Goal: Find contact information: Find contact information

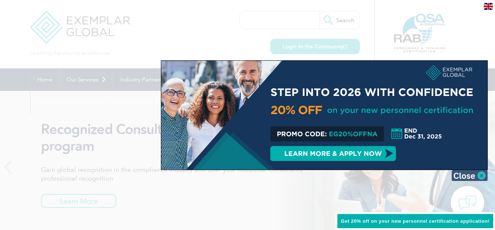
click at [482, 172] on img at bounding box center [470, 175] width 36 height 11
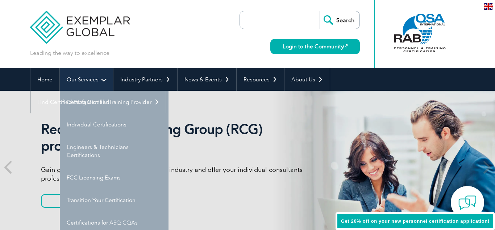
click at [75, 83] on link "Our Services" at bounding box center [86, 79] width 53 height 22
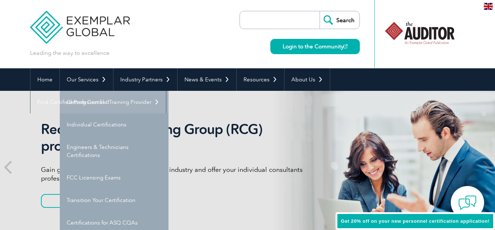
click at [102, 110] on link "Getting Certified" at bounding box center [114, 102] width 109 height 22
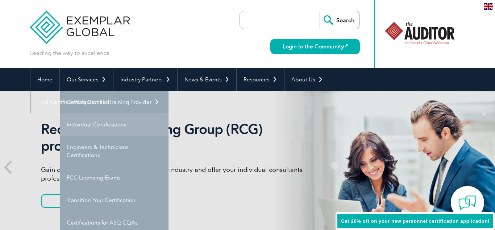
click at [109, 122] on link "Individual Certifications" at bounding box center [114, 124] width 109 height 22
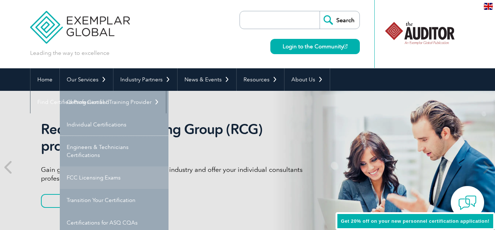
drag, startPoint x: 107, startPoint y: 161, endPoint x: 108, endPoint y: 168, distance: 7.0
click at [107, 161] on link "Engineers & Technicians Certifications" at bounding box center [114, 151] width 109 height 30
click at [109, 180] on link "FCC Licensing Exams" at bounding box center [114, 177] width 109 height 22
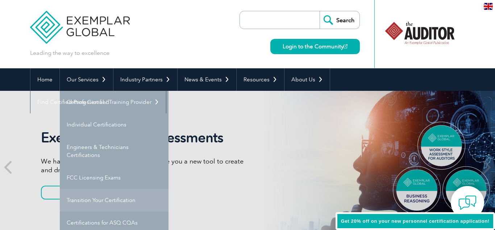
click at [113, 201] on link "Transition Your Certification" at bounding box center [114, 200] width 109 height 22
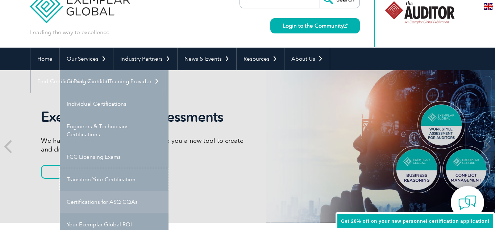
scroll to position [21, 0]
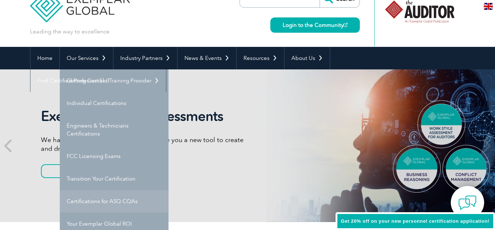
click at [127, 203] on link "Certifications for ASQ CQAs" at bounding box center [114, 201] width 109 height 22
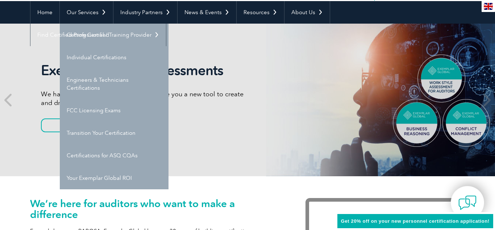
scroll to position [67, 0]
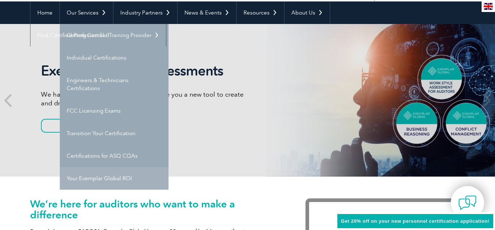
click at [108, 177] on link "Your Exemplar Global ROI" at bounding box center [114, 178] width 109 height 22
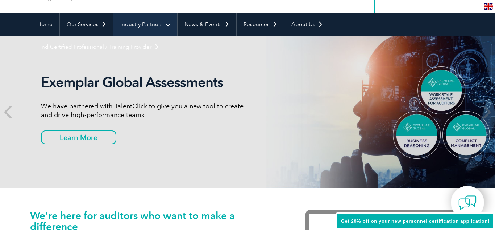
scroll to position [50, 0]
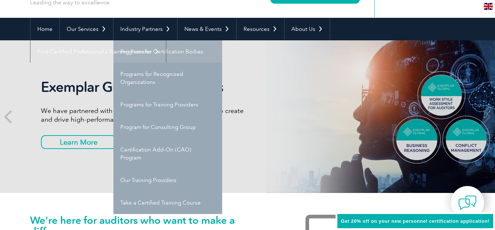
click at [148, 48] on link "Programs for Certification Bodies" at bounding box center [167, 51] width 109 height 22
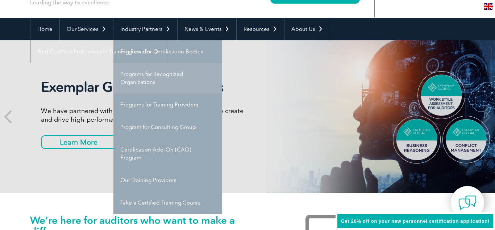
click at [150, 70] on link "Programs for Recognized Organizations" at bounding box center [167, 78] width 109 height 30
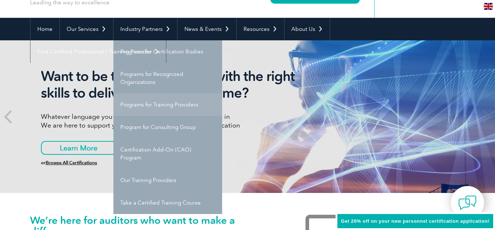
click at [153, 104] on link "Programs for Training Providers" at bounding box center [167, 104] width 109 height 22
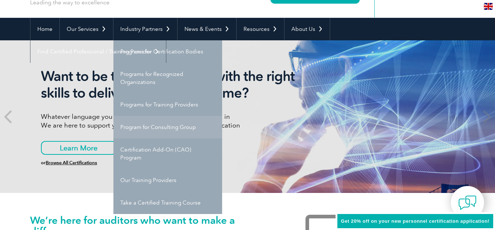
click at [156, 119] on link "Program for Consulting Group" at bounding box center [167, 127] width 109 height 22
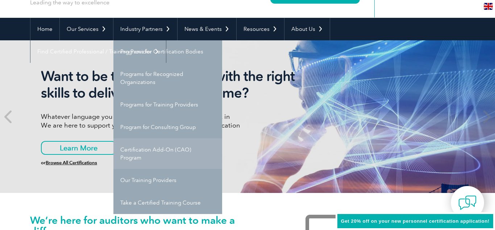
click at [154, 153] on link "Certification Add-On (CAO) Program" at bounding box center [167, 153] width 109 height 30
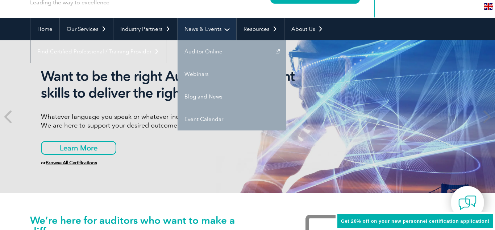
click at [208, 23] on link "News & Events" at bounding box center [207, 29] width 59 height 22
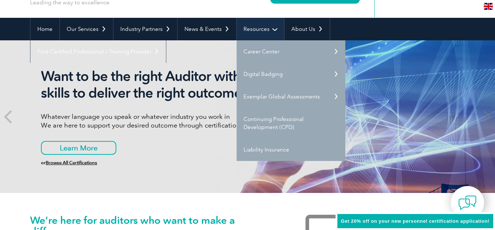
click at [261, 29] on link "Resources" at bounding box center [260, 29] width 47 height 22
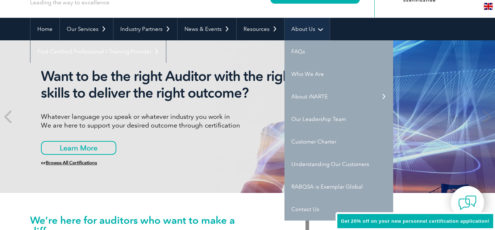
click at [307, 33] on link "About Us" at bounding box center [307, 29] width 45 height 22
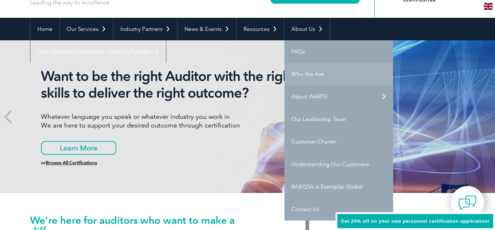
click at [313, 74] on link "Who We Are" at bounding box center [339, 74] width 109 height 22
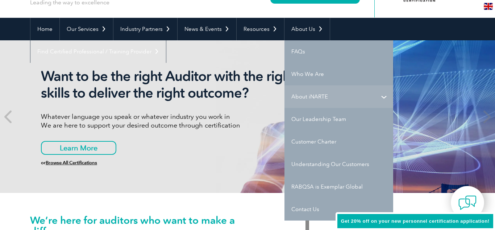
click at [318, 94] on link "About iNARTE" at bounding box center [339, 96] width 109 height 22
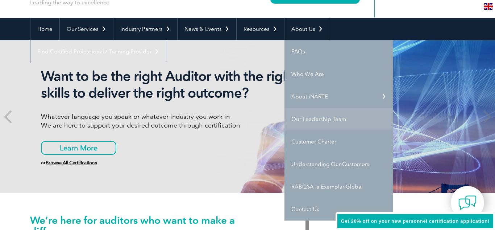
click at [321, 117] on link "Our Leadership Team" at bounding box center [339, 119] width 109 height 22
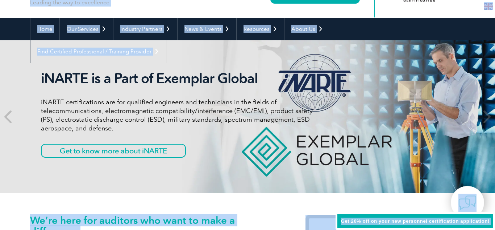
click at [194, 107] on p "iNARTE certifications are for qualified engineers and technicians in the fields…" at bounding box center [177, 115] width 272 height 35
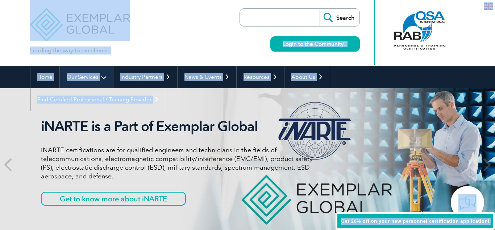
scroll to position [0, 0]
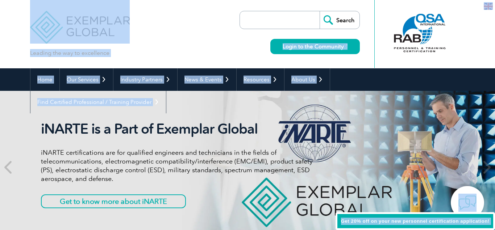
click at [192, 40] on div "Leading the way to excellence Search" at bounding box center [247, 34] width 435 height 68
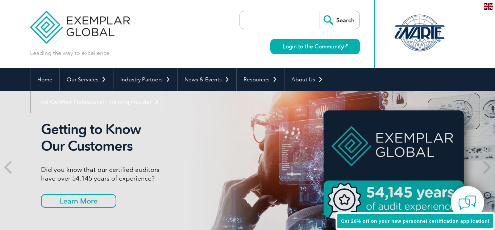
click at [211, 52] on div "Leading the way to excellence Search" at bounding box center [247, 34] width 435 height 68
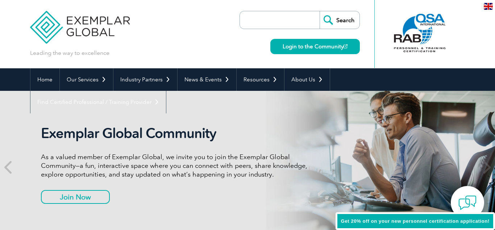
scroll to position [1, 0]
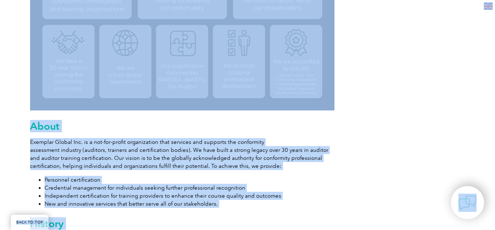
scroll to position [318, 0]
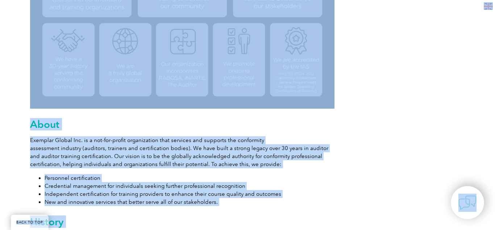
click at [82, 141] on p "Exemplar Global Inc. is a not-for-profit organization that services and support…" at bounding box center [182, 152] width 305 height 32
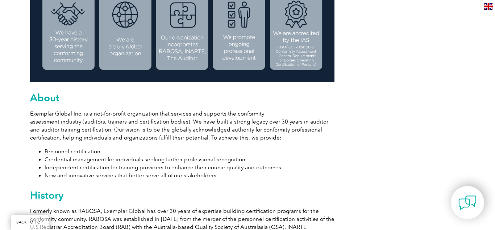
scroll to position [346, 0]
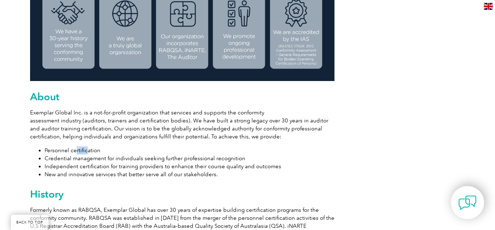
drag, startPoint x: 75, startPoint y: 153, endPoint x: 86, endPoint y: 153, distance: 10.9
click at [86, 153] on li "Personnel certification" at bounding box center [190, 150] width 290 height 8
drag, startPoint x: 90, startPoint y: 156, endPoint x: 92, endPoint y: 158, distance: 3.9
click at [91, 157] on li "Credential management for individuals seeking further professional recognition" at bounding box center [190, 158] width 290 height 8
click at [132, 160] on li "Credential management for individuals seeking further professional recognition" at bounding box center [190, 158] width 290 height 8
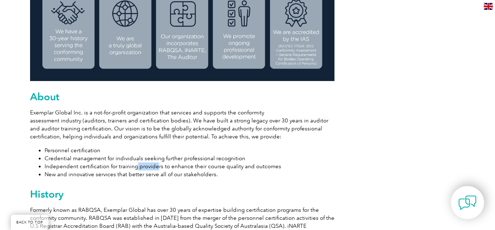
drag, startPoint x: 135, startPoint y: 165, endPoint x: 155, endPoint y: 166, distance: 20.4
click at [155, 166] on li "Independent certification for training providers to enhance their course qualit…" at bounding box center [190, 166] width 290 height 8
click at [156, 166] on li "Independent certification for training providers to enhance their course qualit…" at bounding box center [190, 166] width 290 height 8
drag, startPoint x: 125, startPoint y: 174, endPoint x: 155, endPoint y: 176, distance: 30.5
click at [150, 176] on li "New and innovative services that better serve all of our stakeholders." at bounding box center [190, 174] width 290 height 8
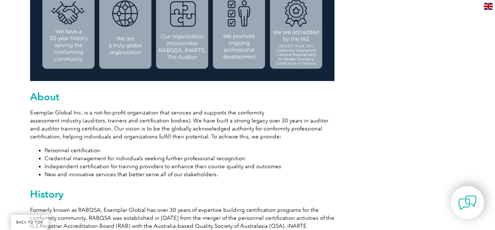
click at [155, 176] on li "New and innovative services that better serve all of our stakeholders." at bounding box center [190, 174] width 290 height 8
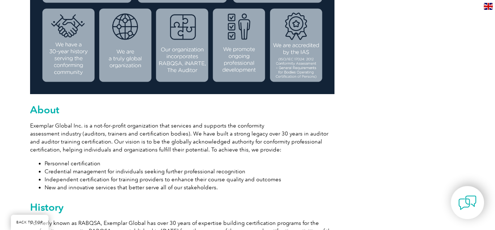
scroll to position [332, 0]
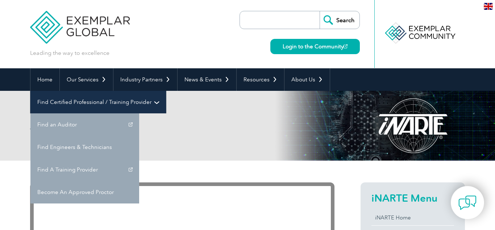
click at [166, 91] on link "Find Certified Professional / Training Provider" at bounding box center [98, 102] width 136 height 22
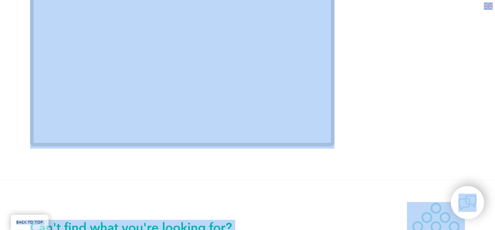
scroll to position [1641, 0]
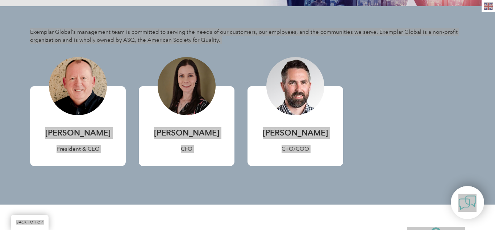
scroll to position [422, 0]
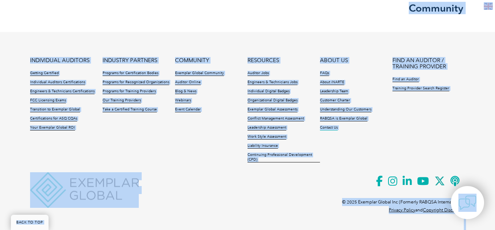
click at [334, 127] on link "Contact Us" at bounding box center [329, 127] width 18 height 5
click at [400, 210] on link "Privacy Policy" at bounding box center [402, 209] width 26 height 5
click at [439, 210] on link "Copyright Disclaimer" at bounding box center [444, 209] width 42 height 5
click at [381, 176] on icon at bounding box center [382, 181] width 12 height 18
click at [391, 180] on icon at bounding box center [395, 181] width 15 height 18
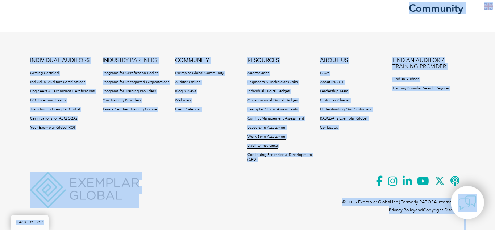
click at [238, 54] on footer "INDIVIDUAL AUDITORS Getting Certified Individual Auditors Certifications Engine…" at bounding box center [247, 128] width 495 height 193
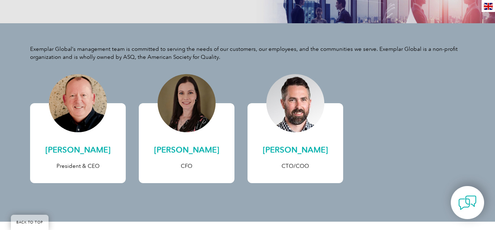
scroll to position [138, 0]
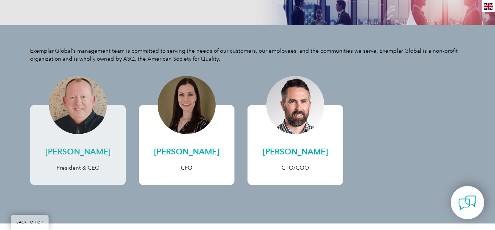
click at [84, 166] on p "President & CEO" at bounding box center [77, 168] width 81 height 8
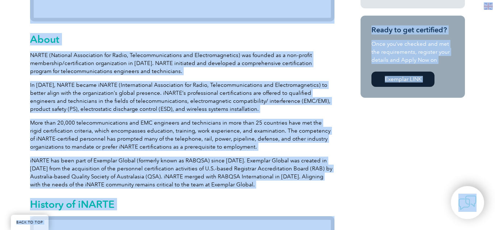
scroll to position [365, 0]
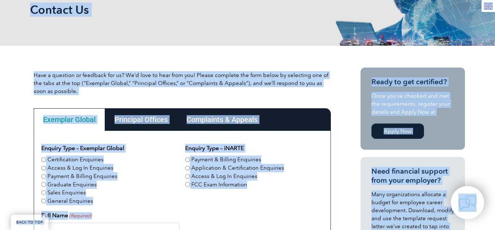
scroll to position [118, 0]
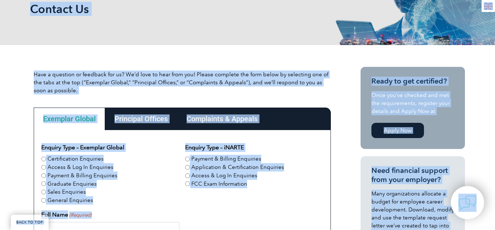
click at [140, 116] on div "Principal Offices" at bounding box center [141, 118] width 72 height 22
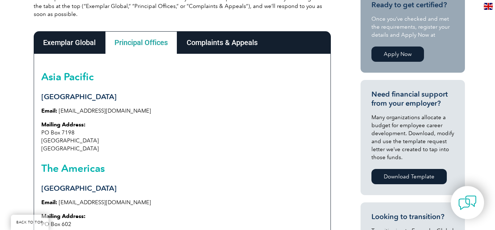
scroll to position [194, 0]
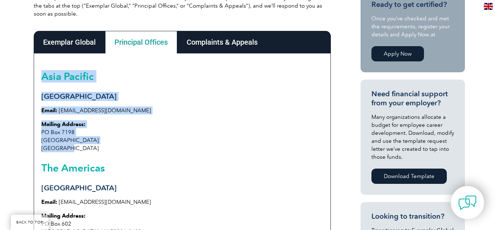
drag, startPoint x: 61, startPoint y: 79, endPoint x: 119, endPoint y: 145, distance: 87.9
click at [119, 145] on div "[GEOGRAPHIC_DATA] Email: [EMAIL_ADDRESS][DOMAIN_NAME] Mailing Address: [STREET_…" at bounding box center [182, 154] width 297 height 203
click at [119, 145] on p "Mailing Address: [STREET_ADDRESS]" at bounding box center [182, 136] width 282 height 32
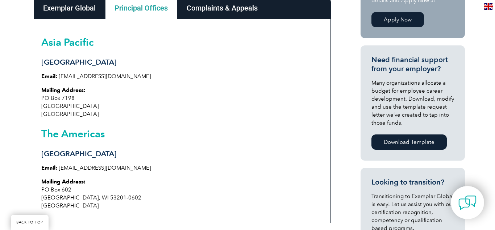
scroll to position [230, 0]
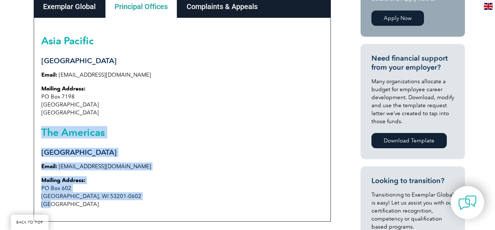
drag, startPoint x: 44, startPoint y: 137, endPoint x: 101, endPoint y: 200, distance: 84.7
click at [101, 200] on div "Asia Pacific Sydney Email: info@exemplarglobal.org Mailing Address: PO Box 7198…" at bounding box center [182, 119] width 297 height 203
click at [113, 197] on p "Mailing Address: PO Box 602 Milwaukee, WI 53201-0602 USA" at bounding box center [182, 192] width 282 height 32
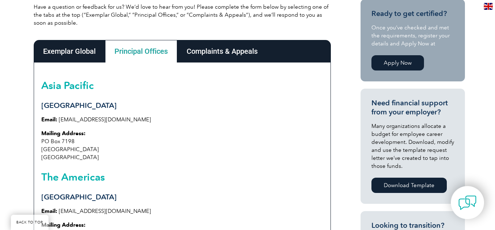
click at [211, 54] on div "Complaints & Appeals" at bounding box center [222, 51] width 90 height 22
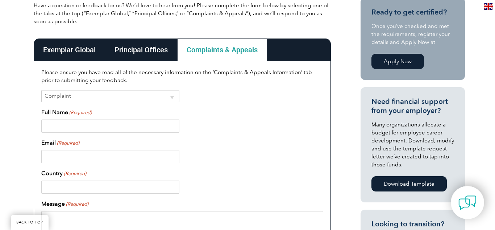
scroll to position [187, 0]
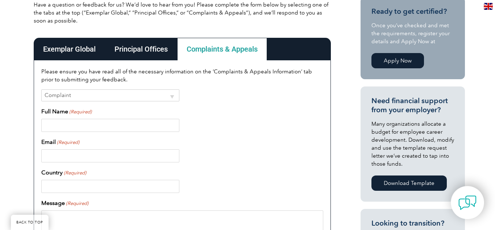
click at [57, 48] on div "Exemplar Global" at bounding box center [69, 49] width 71 height 22
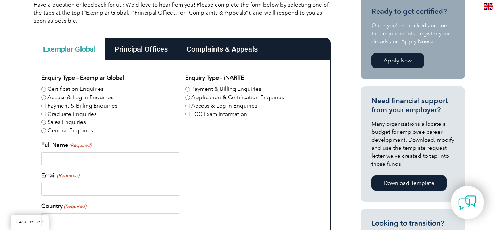
click at [149, 44] on div "Principal Offices" at bounding box center [141, 49] width 72 height 22
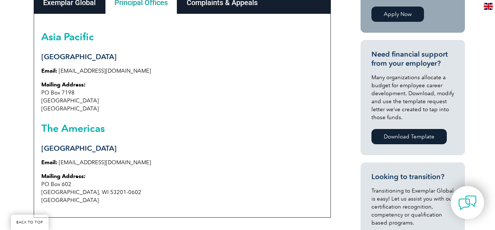
scroll to position [235, 0]
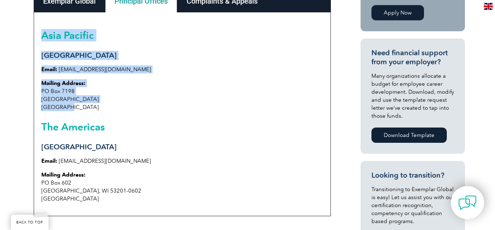
drag, startPoint x: 37, startPoint y: 35, endPoint x: 94, endPoint y: 109, distance: 93.3
click at [94, 109] on div "Asia Pacific Sydney Email: info@exemplarglobal.org Mailing Address: PO Box 7198…" at bounding box center [182, 113] width 297 height 203
click at [110, 108] on p "Mailing Address: PO Box 7198 Penrith South NSW 2750 Australia" at bounding box center [182, 95] width 282 height 32
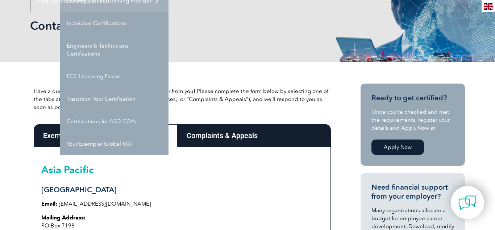
scroll to position [119, 0]
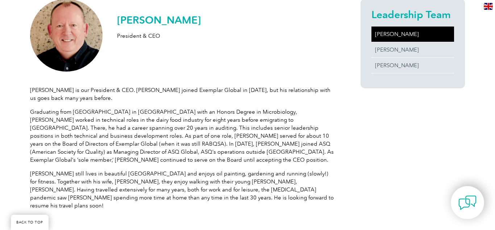
scroll to position [186, 0]
click at [123, 34] on p "President & CEO" at bounding box center [159, 36] width 84 height 8
copy div "President & CEO"
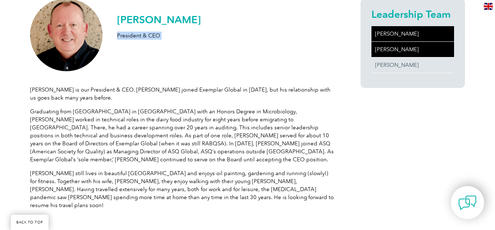
click at [383, 43] on link "Sandra Venter" at bounding box center [413, 49] width 83 height 15
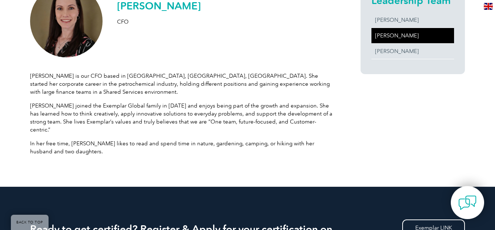
scroll to position [201, 0]
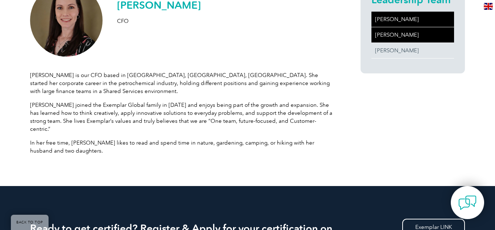
click at [398, 21] on link "[PERSON_NAME]" at bounding box center [413, 19] width 83 height 15
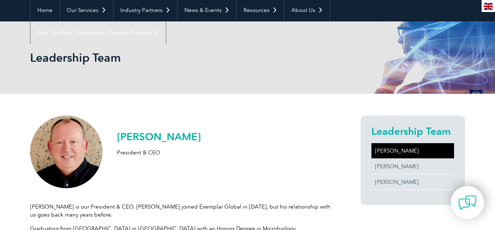
scroll to position [71, 0]
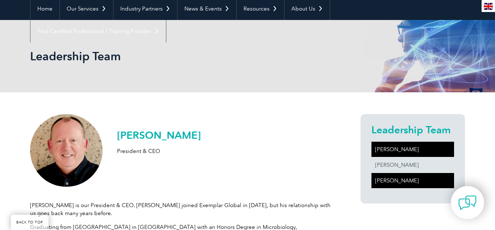
click at [397, 176] on link "[PERSON_NAME]" at bounding box center [413, 180] width 83 height 15
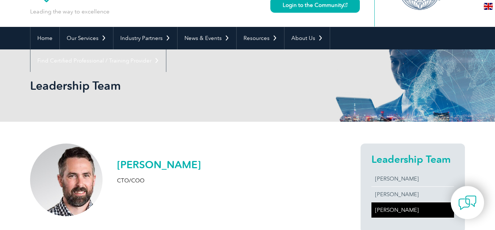
scroll to position [42, 0]
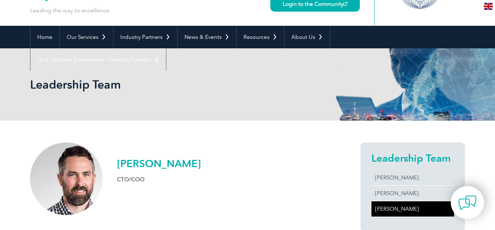
drag, startPoint x: 119, startPoint y: 159, endPoint x: 184, endPoint y: 163, distance: 65.4
click at [178, 162] on h2 "[PERSON_NAME]" at bounding box center [159, 163] width 84 height 12
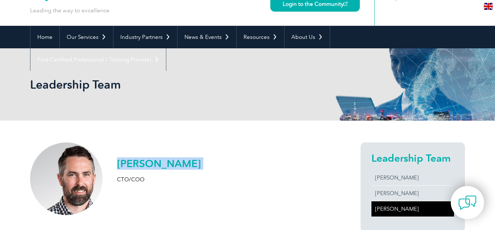
copy div "[PERSON_NAME]"
click at [135, 179] on p "CTO/COO" at bounding box center [159, 179] width 84 height 8
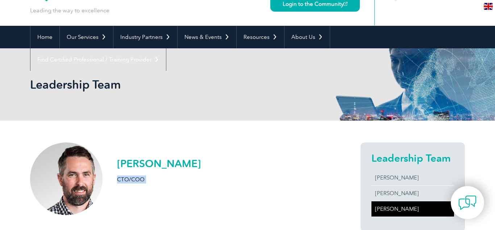
click at [135, 179] on p "CTO/COO" at bounding box center [159, 179] width 84 height 8
copy div "CTO/COO"
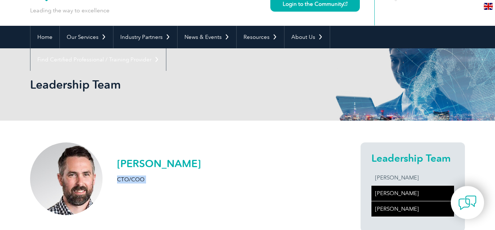
click at [400, 191] on link "[PERSON_NAME]" at bounding box center [413, 192] width 83 height 15
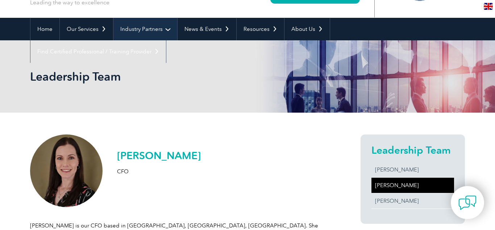
scroll to position [53, 0]
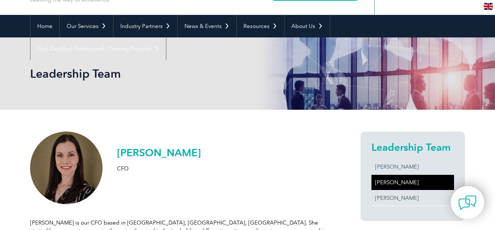
click at [297, 183] on div "[PERSON_NAME] CFO [PERSON_NAME] is our CFO based in [GEOGRAPHIC_DATA], [GEOGRAP…" at bounding box center [182, 219] width 305 height 176
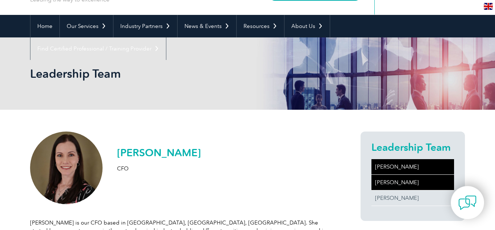
click at [403, 165] on link "[PERSON_NAME]" at bounding box center [413, 166] width 83 height 15
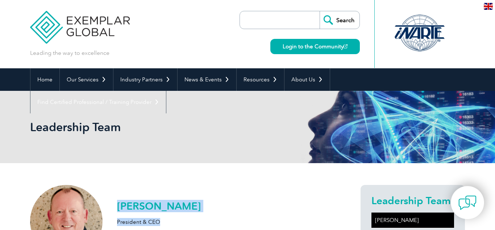
drag, startPoint x: 116, startPoint y: 201, endPoint x: 168, endPoint y: 220, distance: 55.2
copy div "[PERSON_NAME] President & CEO"
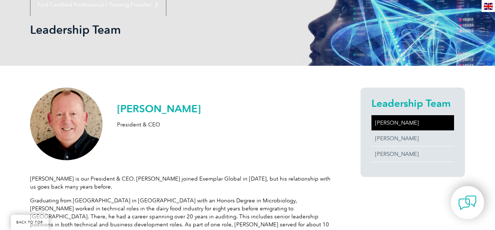
scroll to position [99, 0]
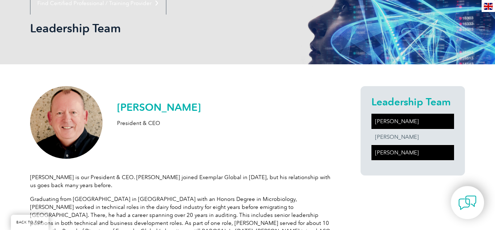
click at [409, 157] on link "[PERSON_NAME]" at bounding box center [413, 152] width 83 height 15
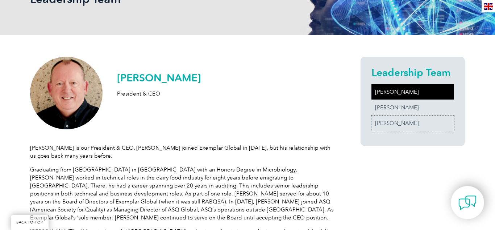
scroll to position [141, 0]
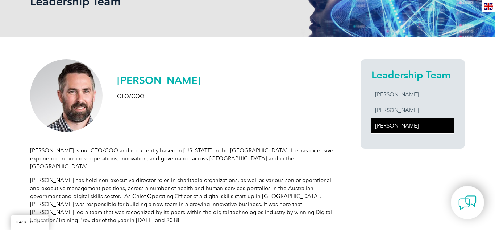
scroll to position [127, 0]
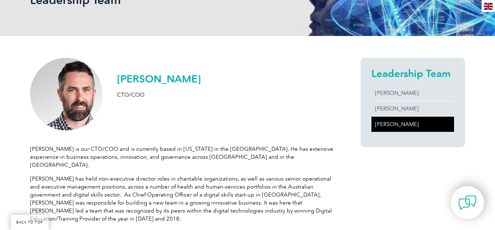
click at [199, 122] on div "Adam Bannon CTO/COO Adam is our CTO/COO and is currently based in New York in t…" at bounding box center [182, 177] width 305 height 238
